Goal: Find specific page/section: Find specific page/section

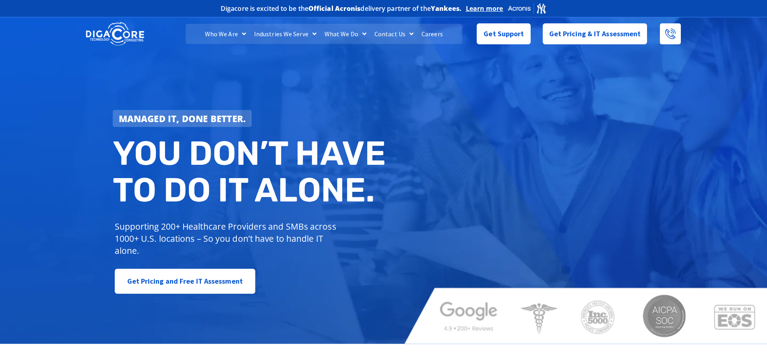
click at [435, 32] on link "Careers" at bounding box center [431, 34] width 29 height 20
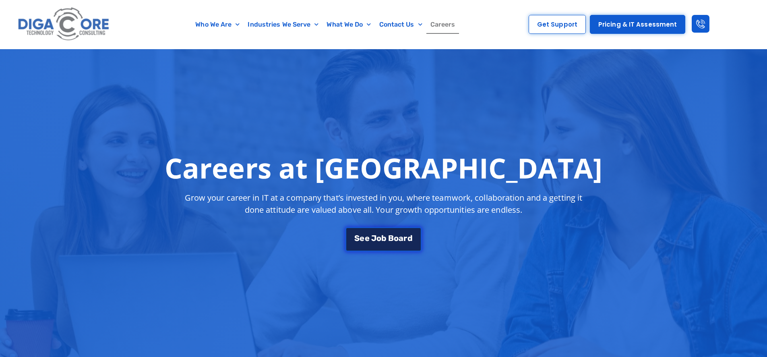
click at [383, 236] on span "b" at bounding box center [383, 237] width 5 height 8
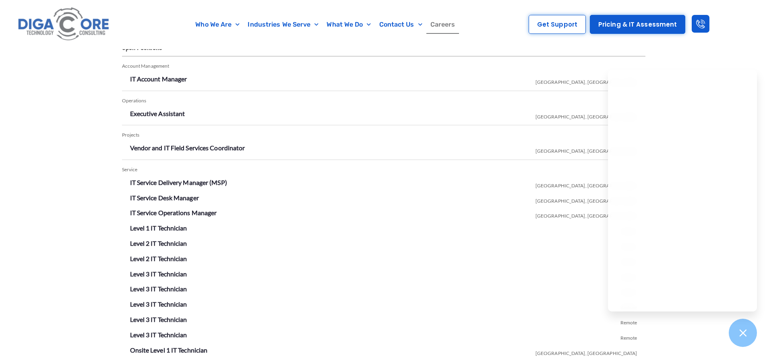
scroll to position [1354, 0]
